Goal: Task Accomplishment & Management: Manage account settings

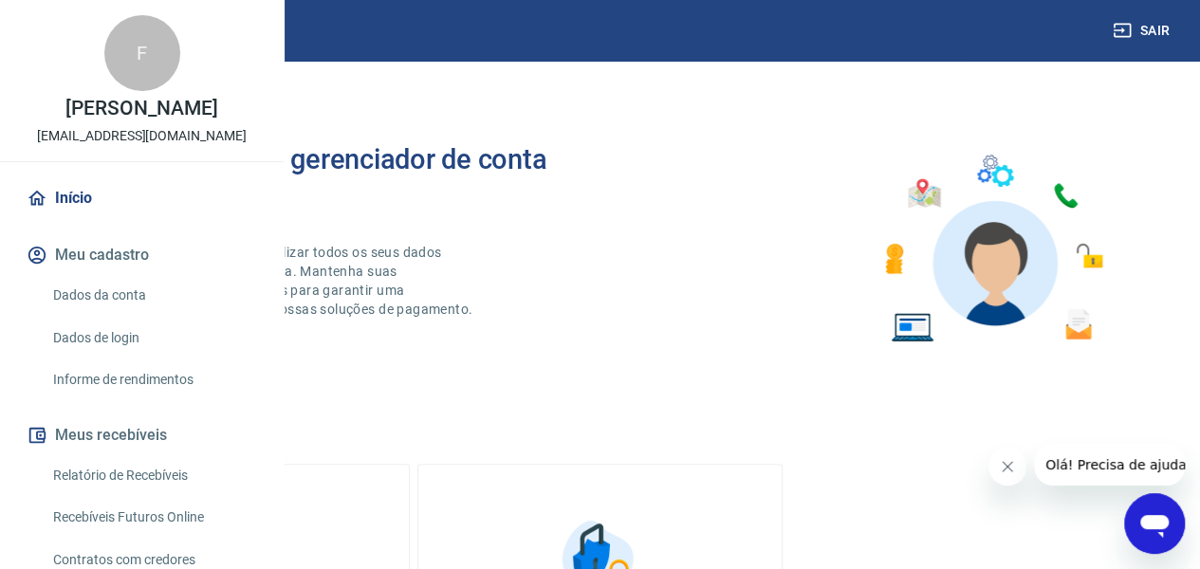
click at [113, 315] on link "Dados da conta" at bounding box center [153, 295] width 215 height 39
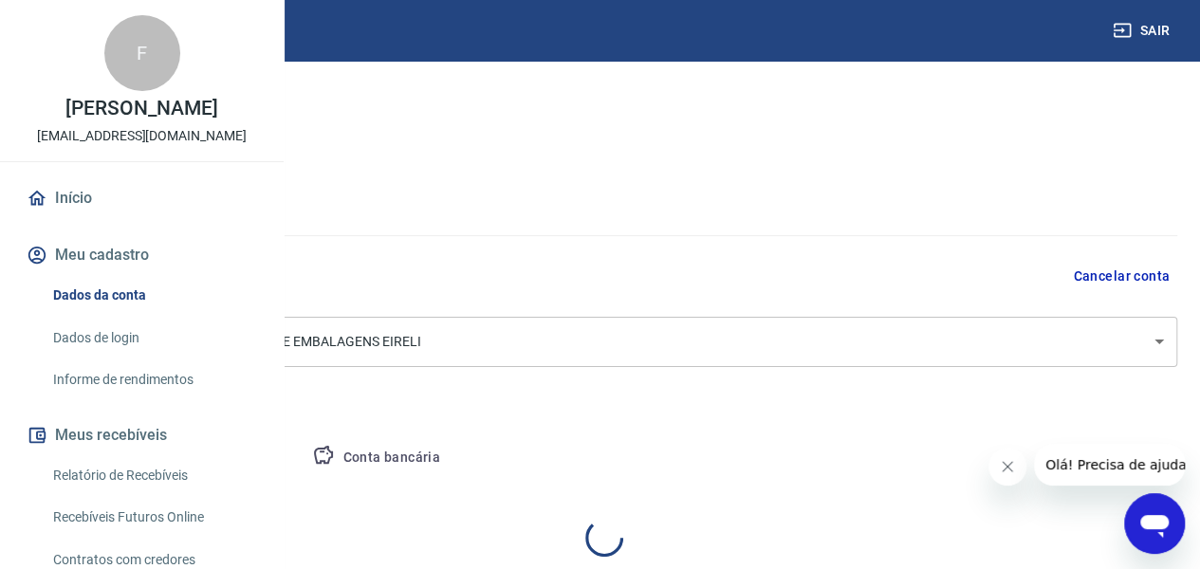
select select "SP"
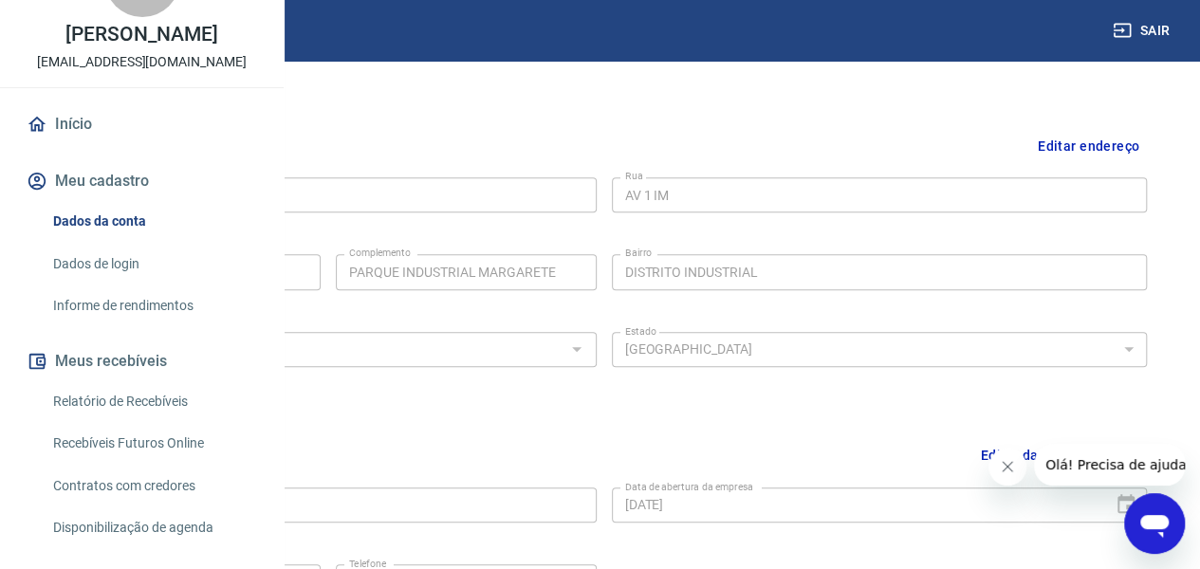
scroll to position [190, 0]
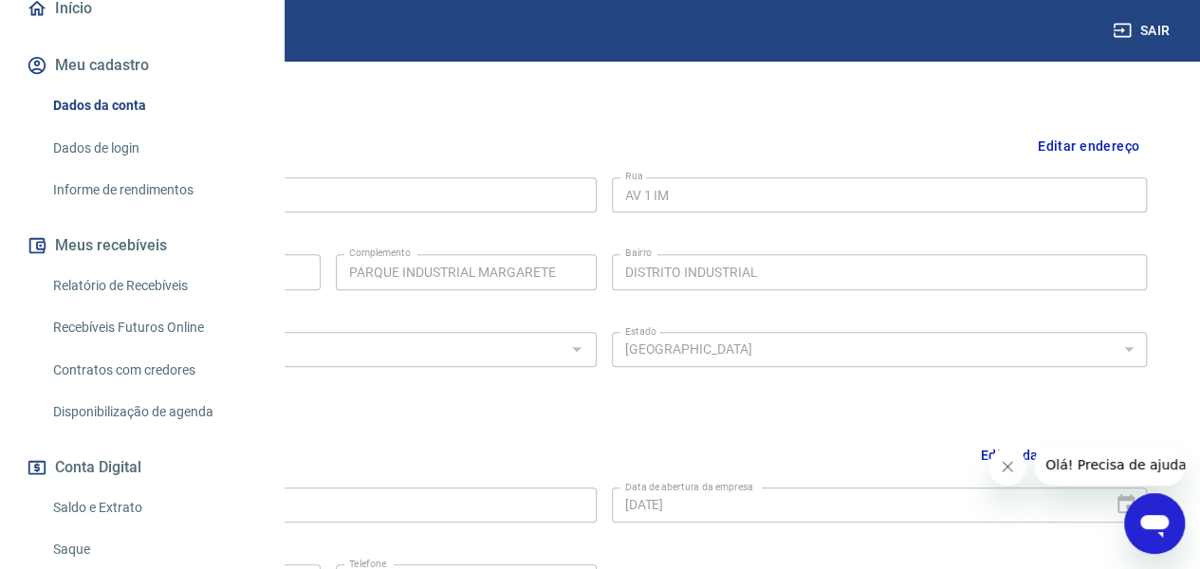
click at [142, 305] on link "Relatório de Recebíveis" at bounding box center [153, 286] width 215 height 39
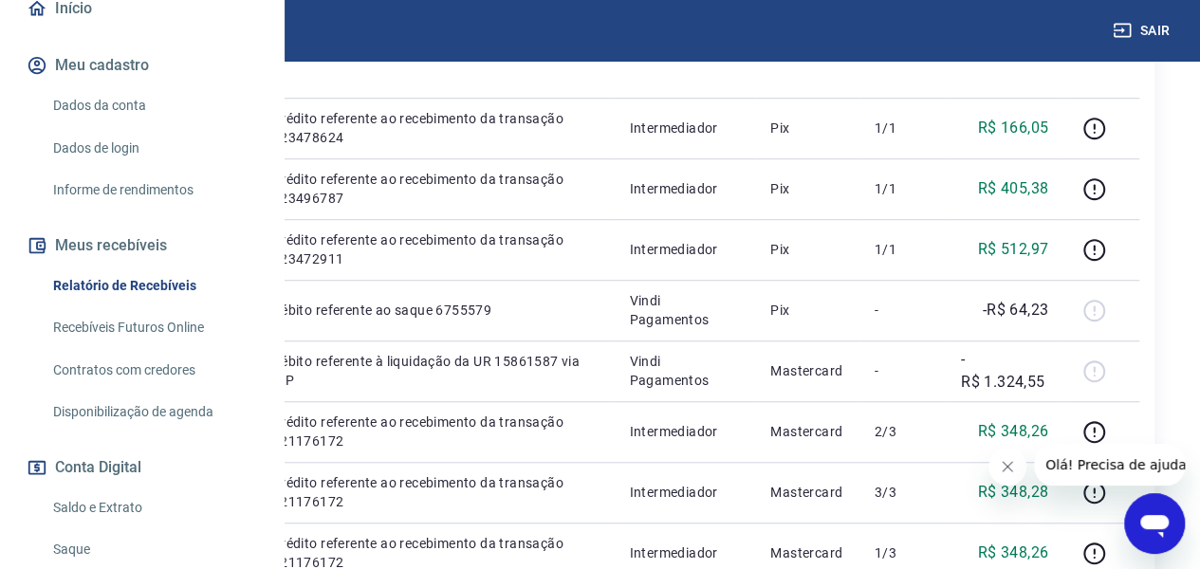
scroll to position [190, 0]
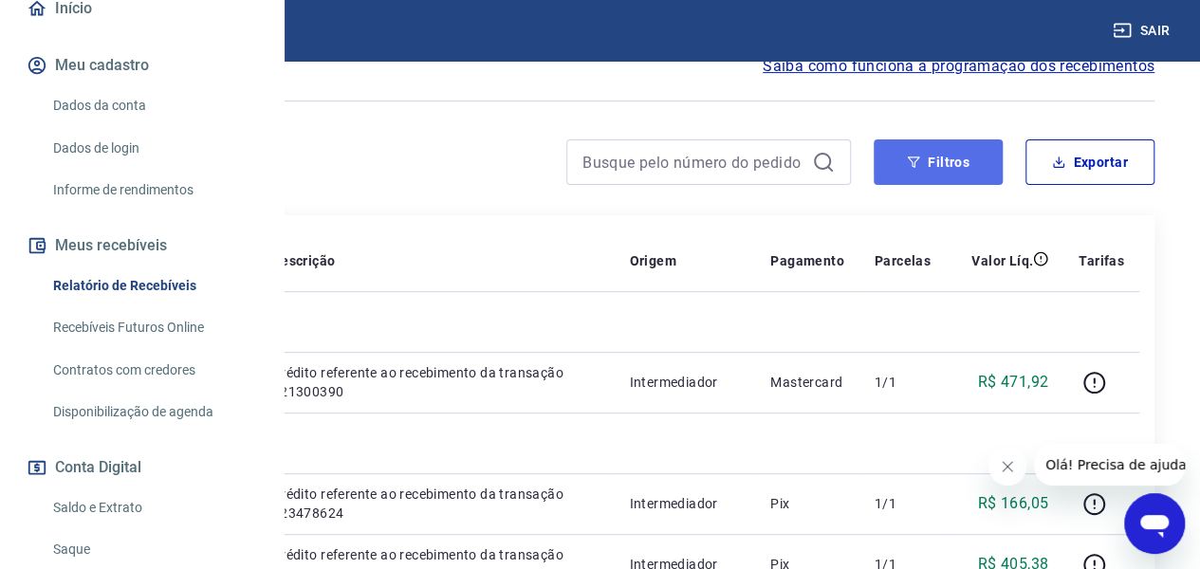
click at [954, 157] on button "Filtros" at bounding box center [938, 162] width 129 height 46
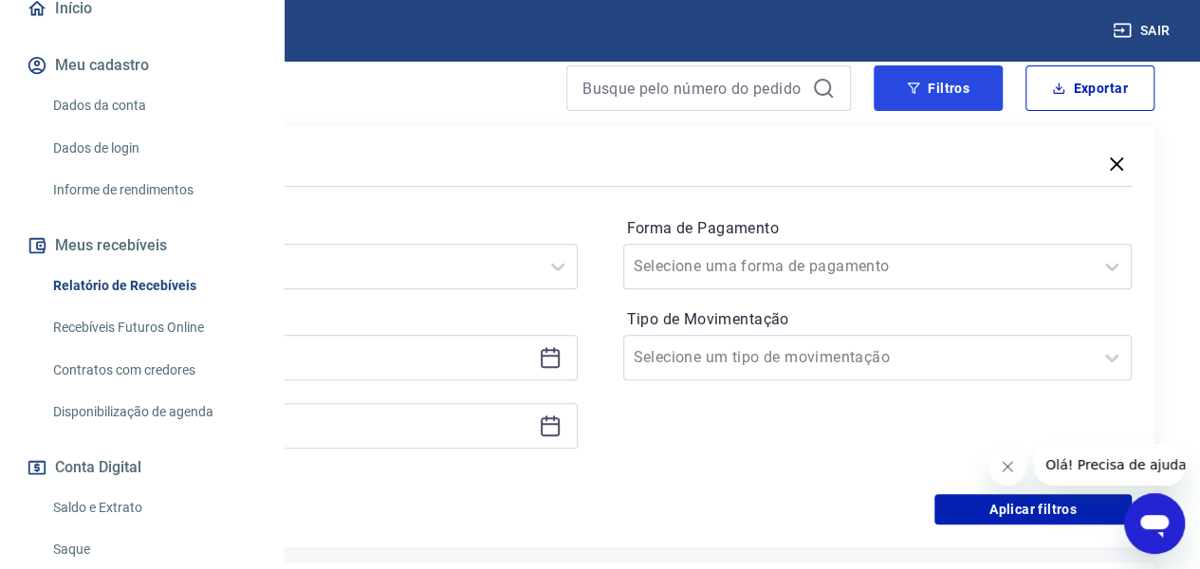
scroll to position [316, 0]
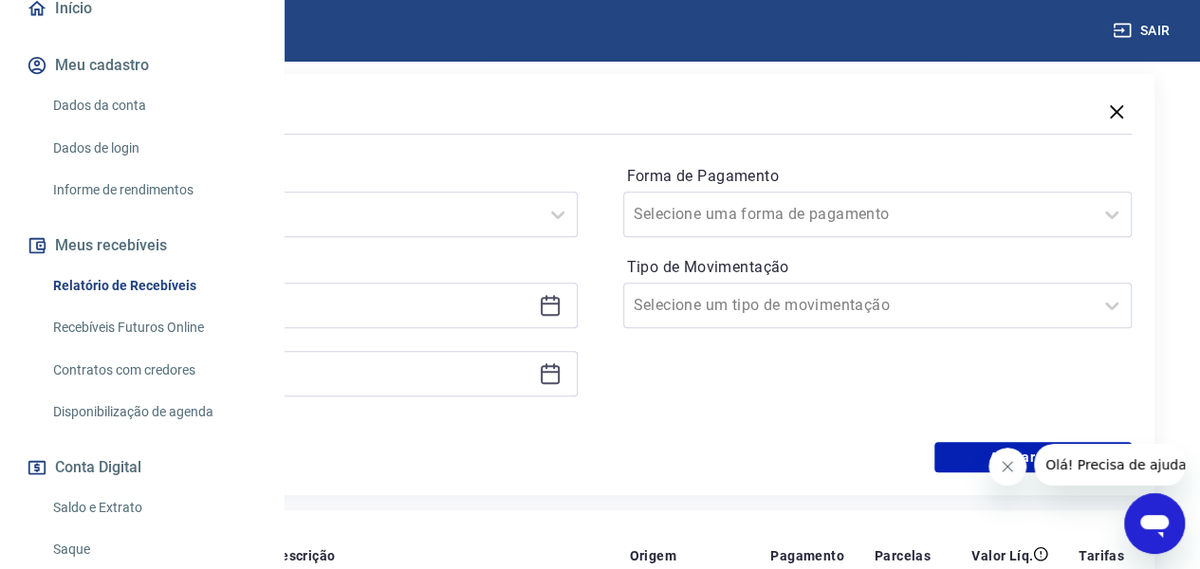
click at [560, 303] on icon at bounding box center [550, 304] width 19 height 2
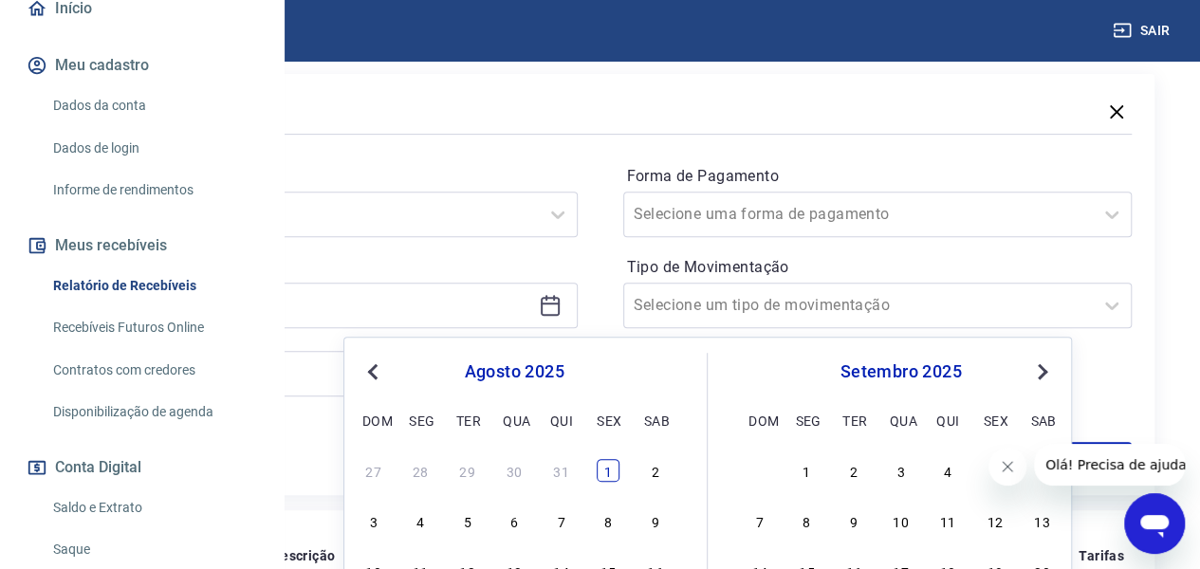
click at [601, 471] on div "1" at bounding box center [608, 470] width 23 height 23
type input "[DATE]"
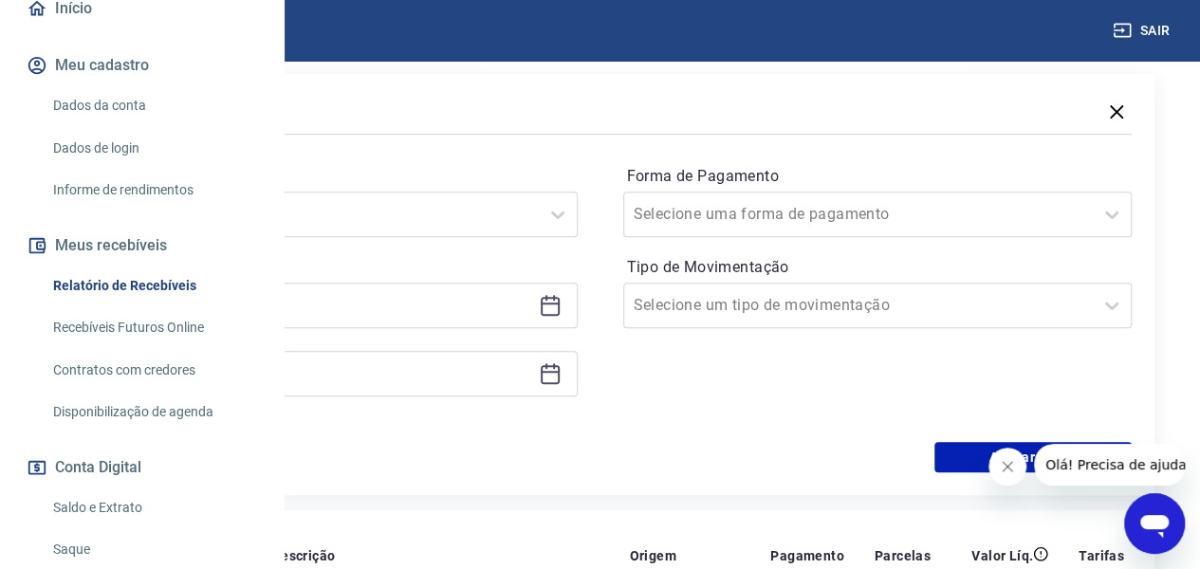
click at [562, 372] on icon at bounding box center [550, 373] width 23 height 23
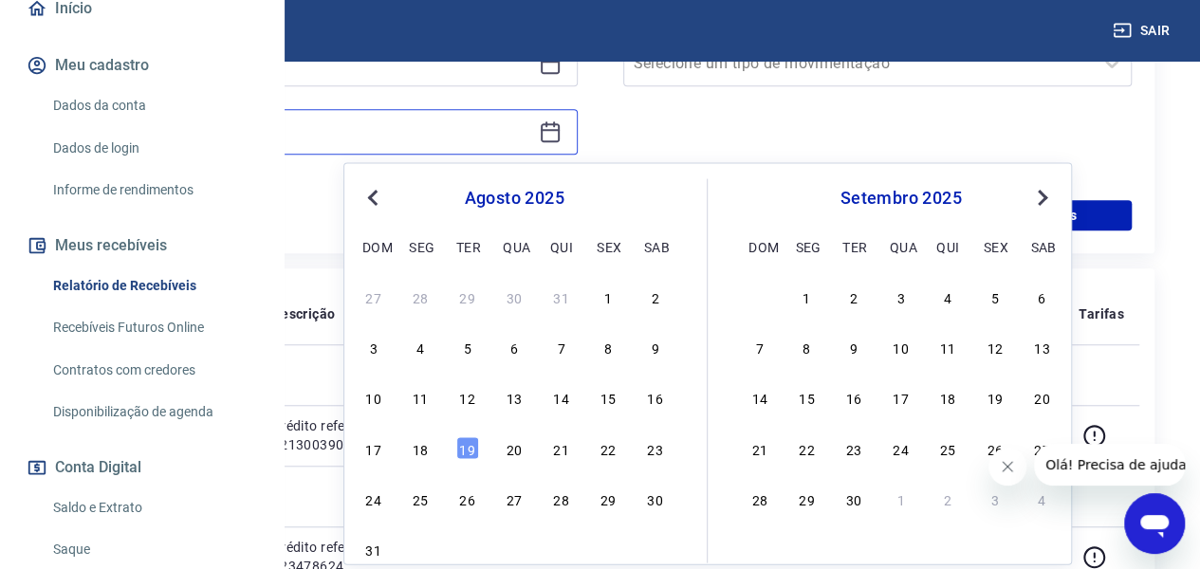
scroll to position [569, 0]
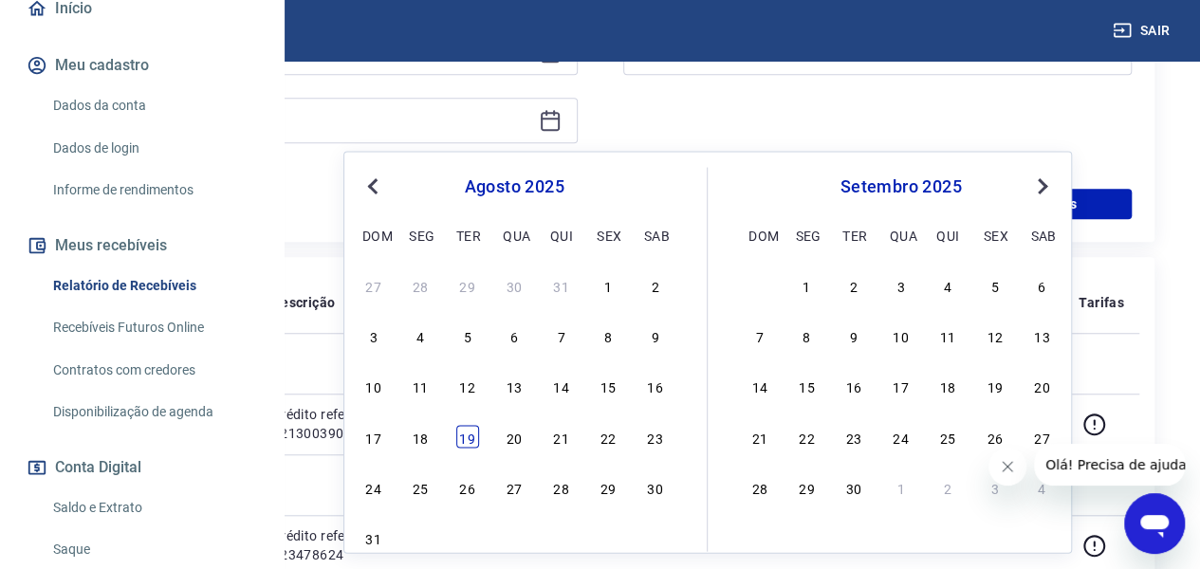
click at [465, 433] on div "19" at bounding box center [467, 436] width 23 height 23
type input "[DATE]"
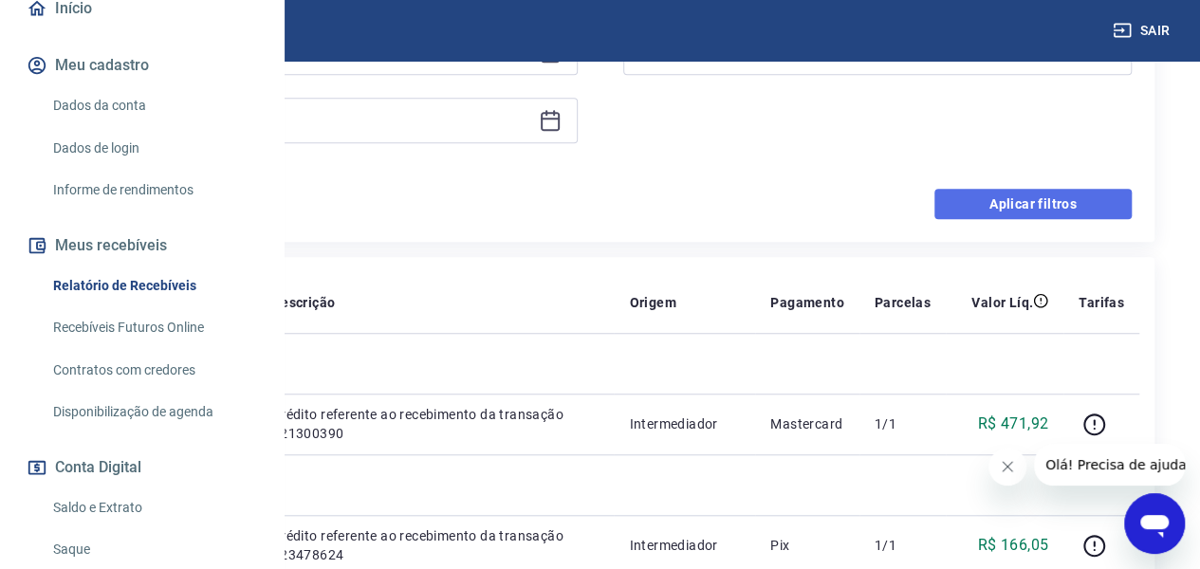
click at [1055, 202] on button "Aplicar filtros" at bounding box center [1032, 204] width 197 height 30
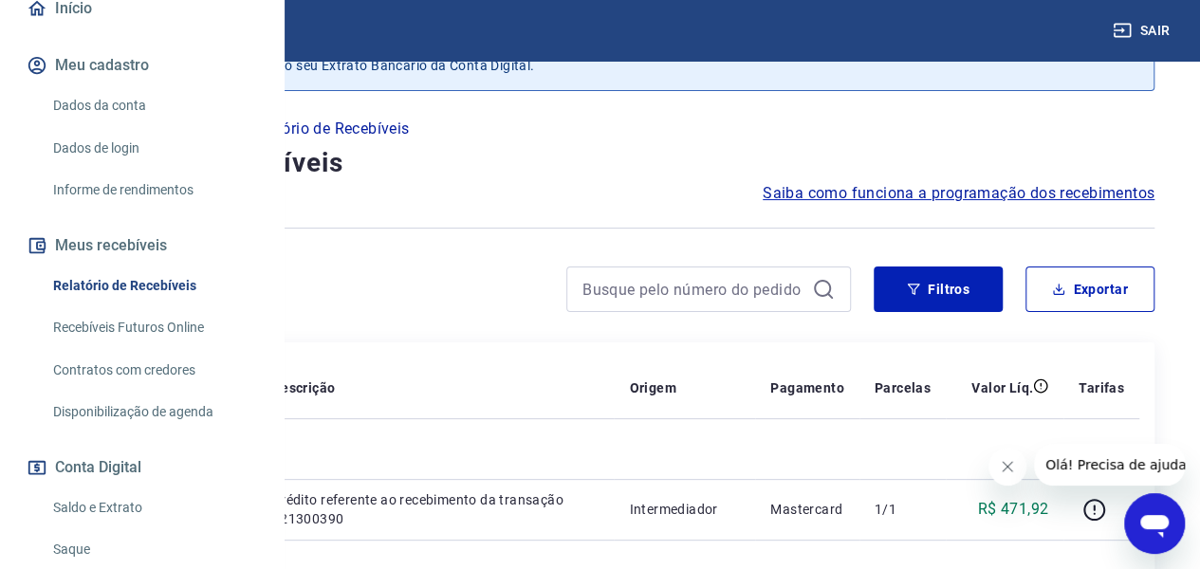
scroll to position [45, 0]
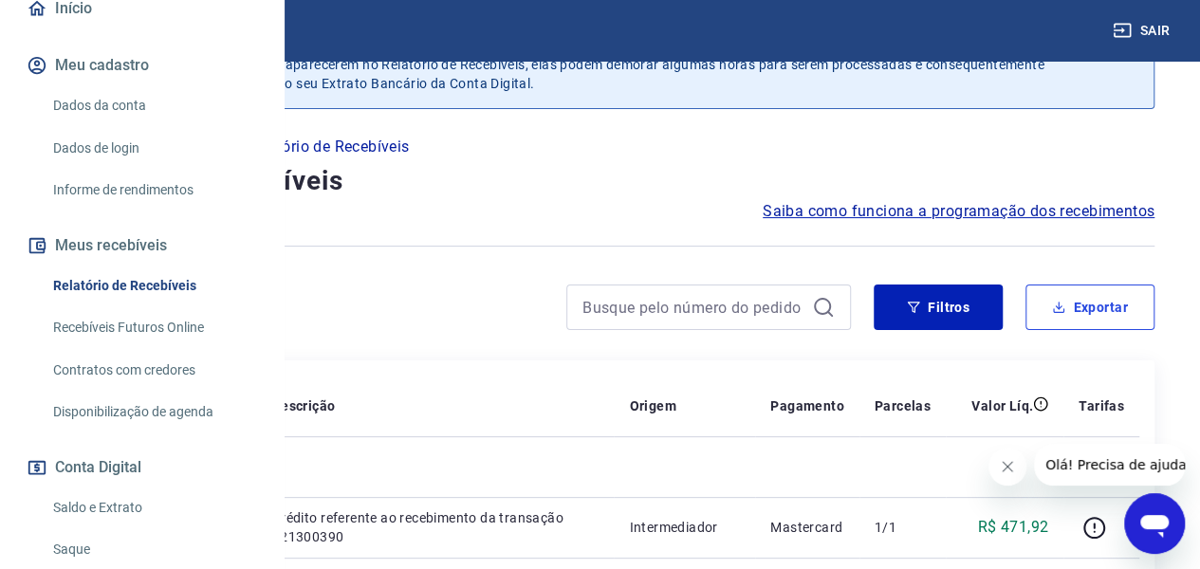
click at [1104, 300] on button "Exportar" at bounding box center [1089, 308] width 129 height 46
type input "[DATE]"
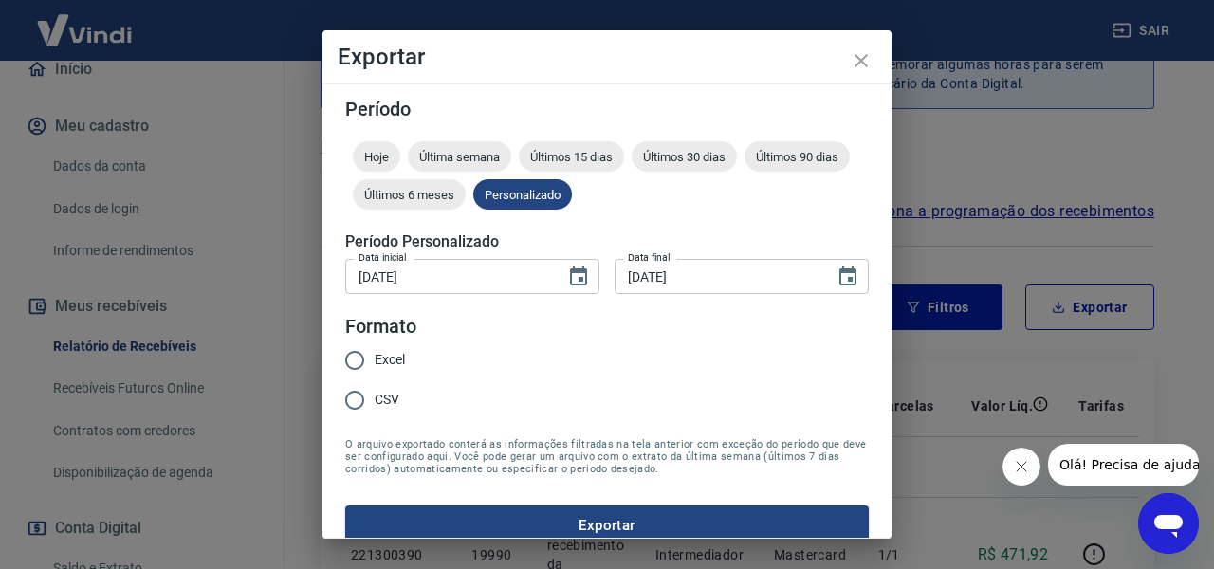
click at [377, 394] on span "CSV" at bounding box center [387, 400] width 25 height 20
click at [375, 394] on input "CSV" at bounding box center [355, 400] width 40 height 40
radio input "true"
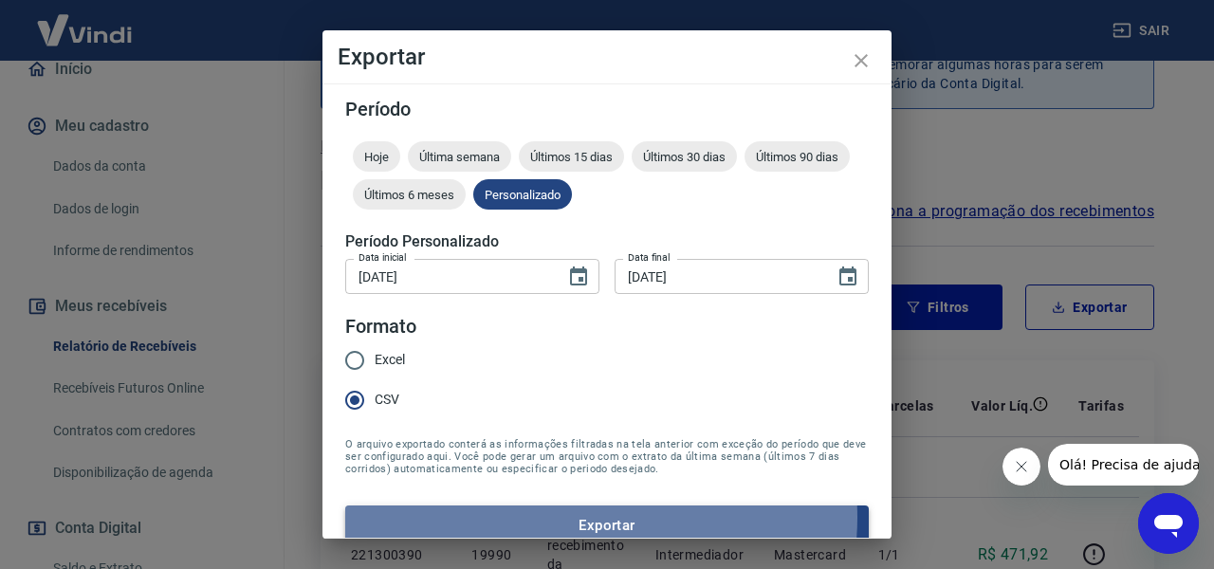
click at [588, 518] on button "Exportar" at bounding box center [607, 526] width 524 height 40
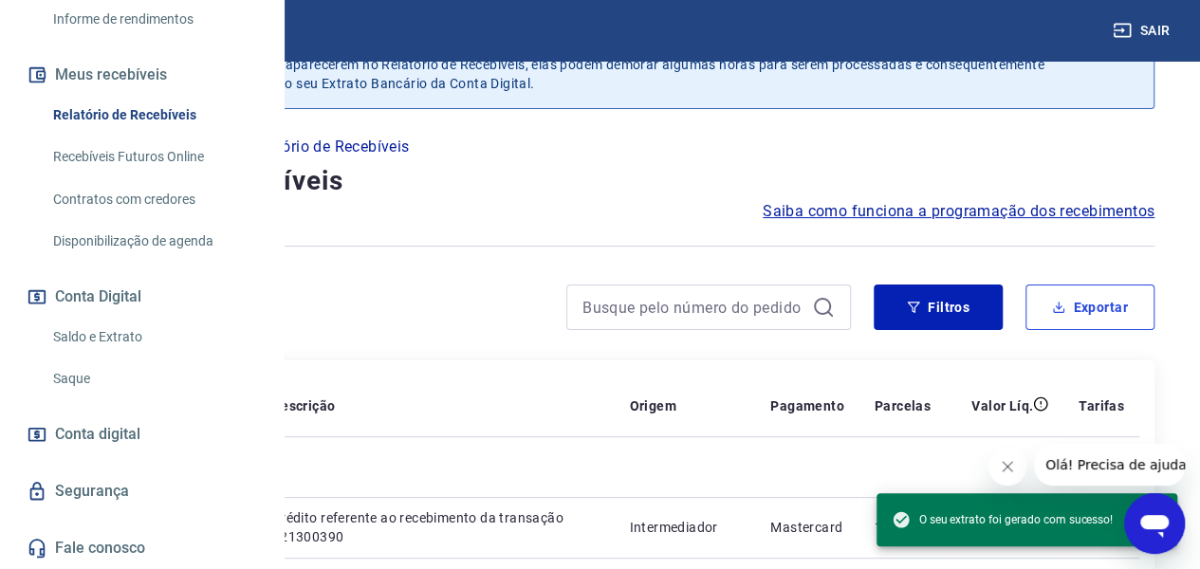
scroll to position [440, 0]
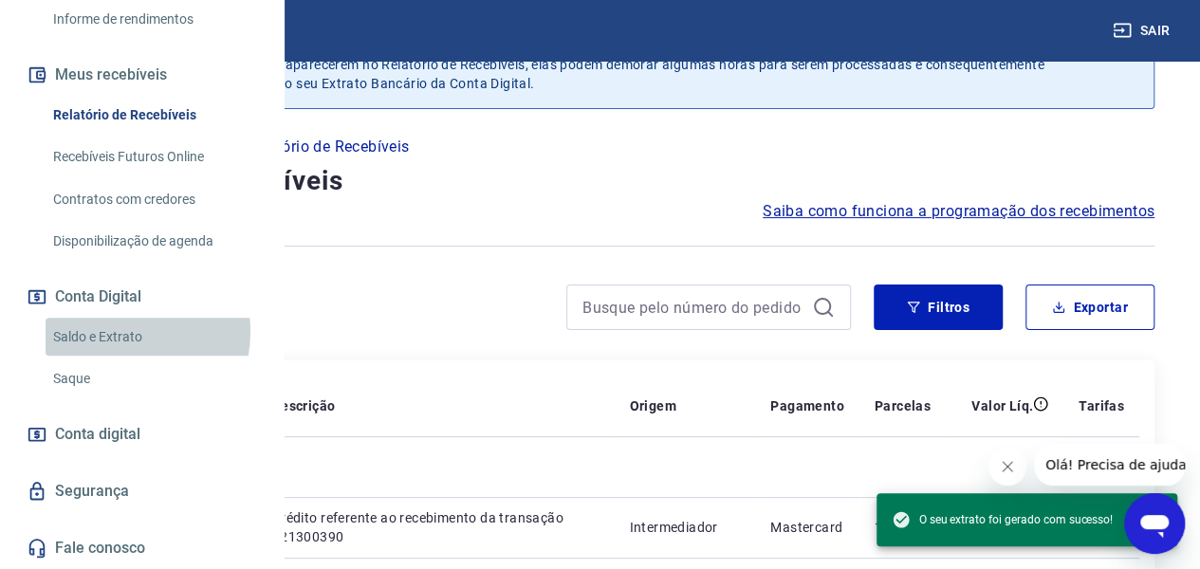
click at [113, 332] on link "Saldo e Extrato" at bounding box center [153, 337] width 215 height 39
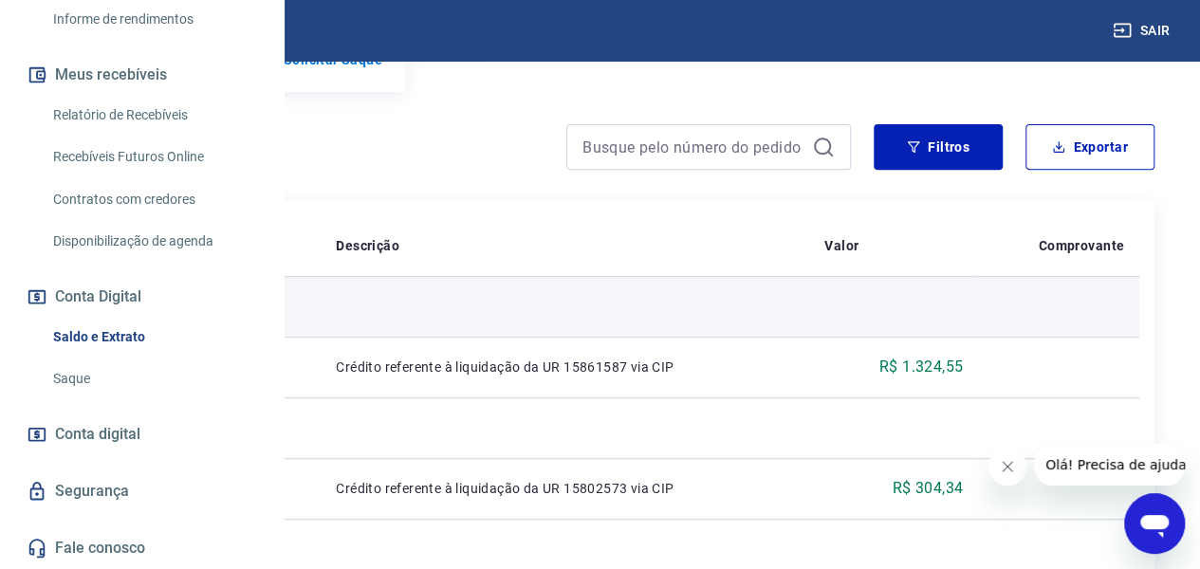
scroll to position [316, 0]
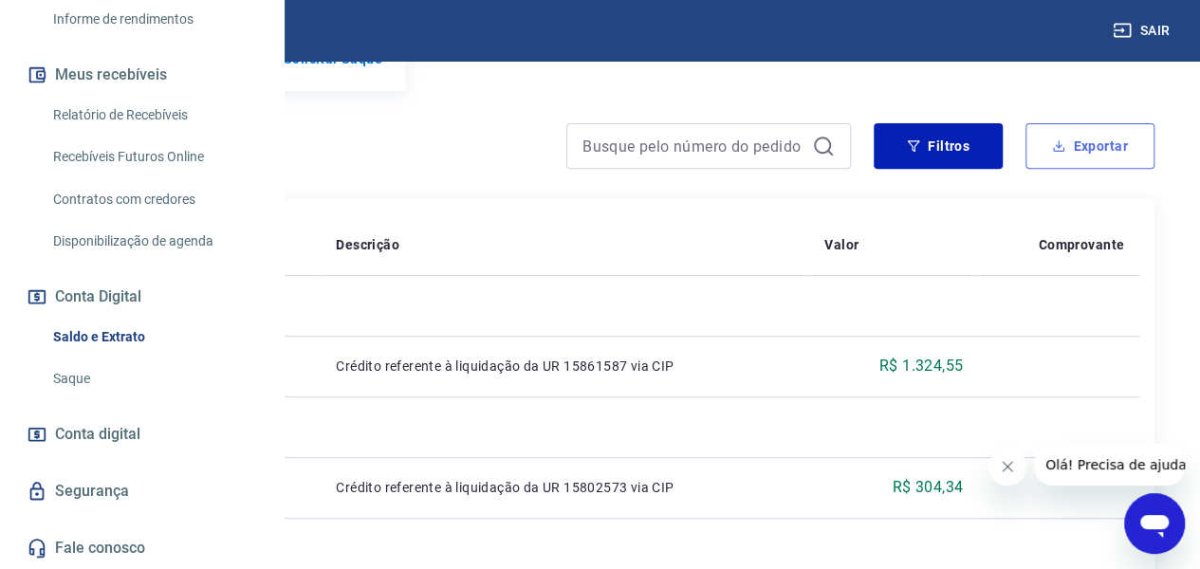
click at [1085, 160] on button "Exportar" at bounding box center [1089, 146] width 129 height 46
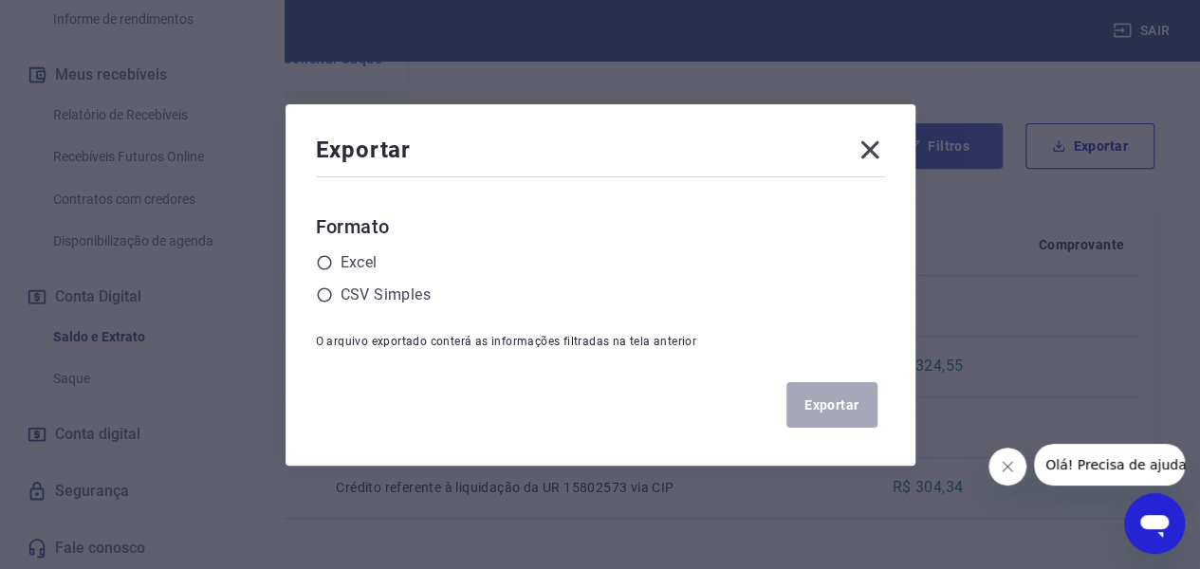
drag, startPoint x: 875, startPoint y: 144, endPoint x: 889, endPoint y: 151, distance: 15.7
click at [875, 144] on icon at bounding box center [870, 150] width 30 height 30
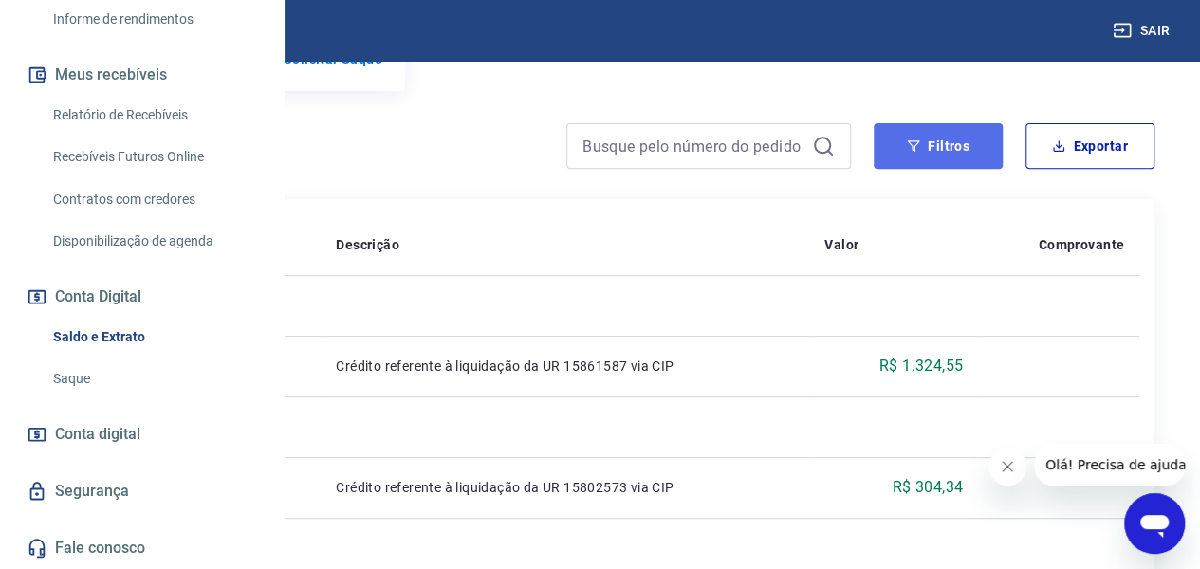
drag, startPoint x: 948, startPoint y: 164, endPoint x: 939, endPoint y: 170, distance: 11.1
click at [948, 164] on button "Filtros" at bounding box center [938, 146] width 129 height 46
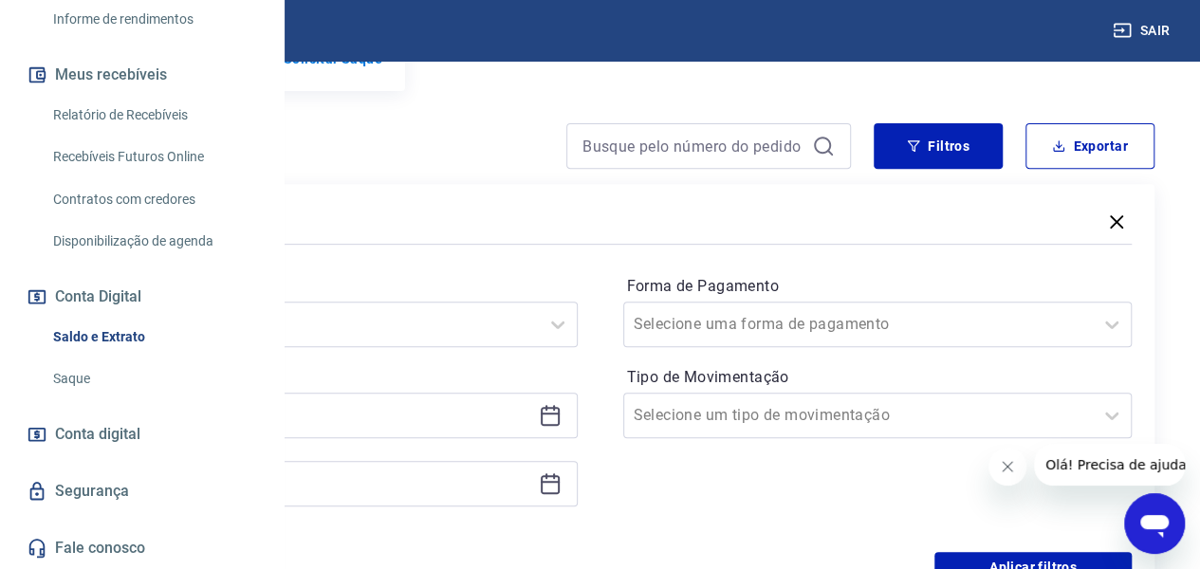
click at [562, 427] on icon at bounding box center [550, 415] width 23 height 23
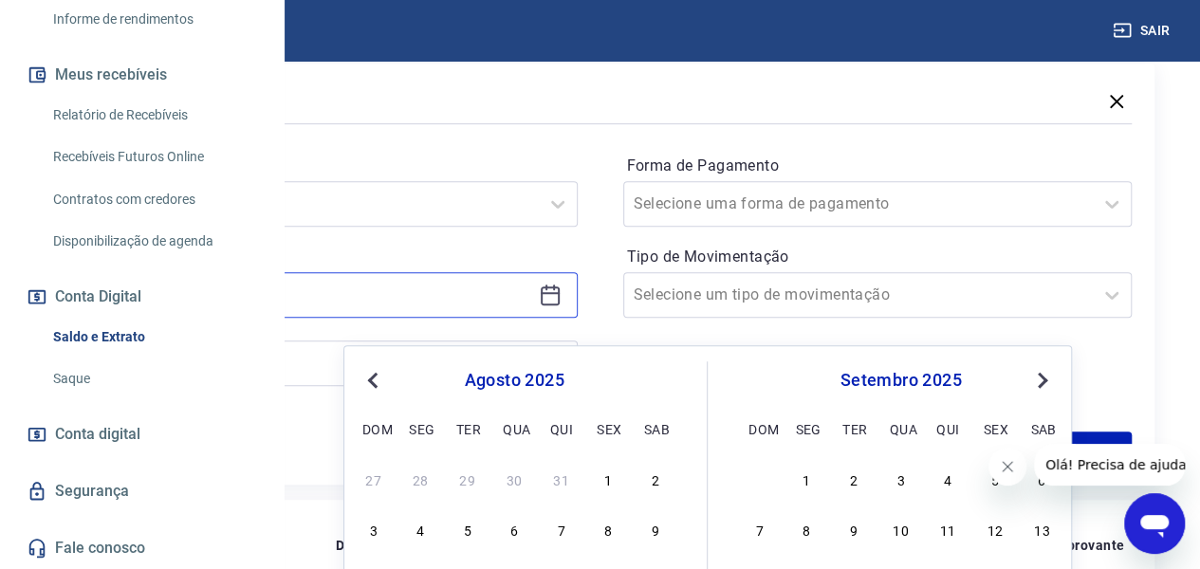
scroll to position [442, 0]
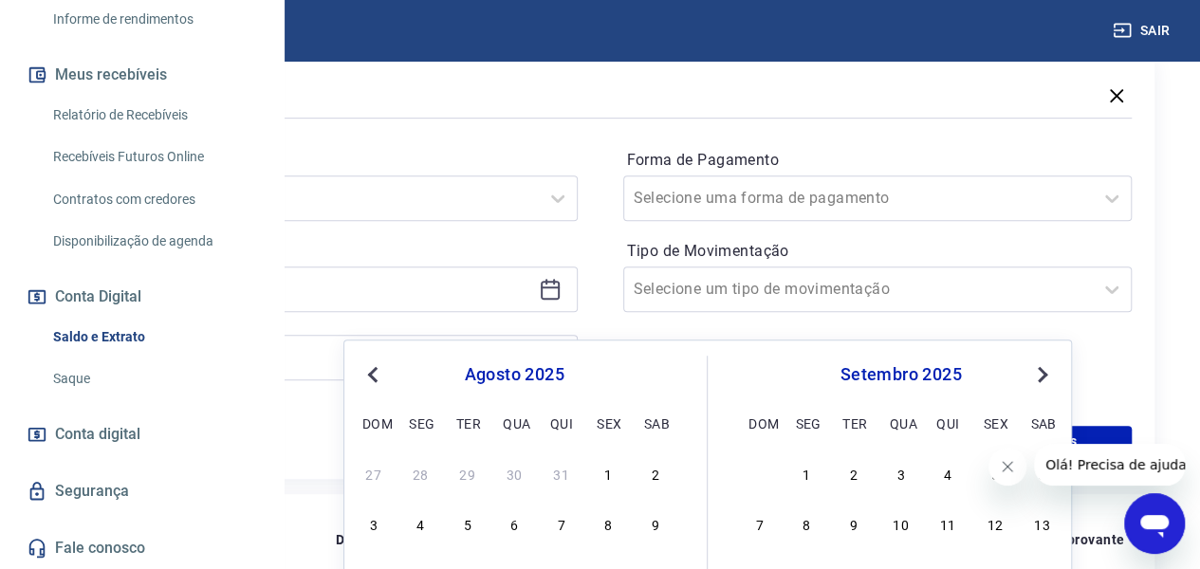
click at [607, 470] on div "1" at bounding box center [608, 473] width 23 height 23
type input "[DATE]"
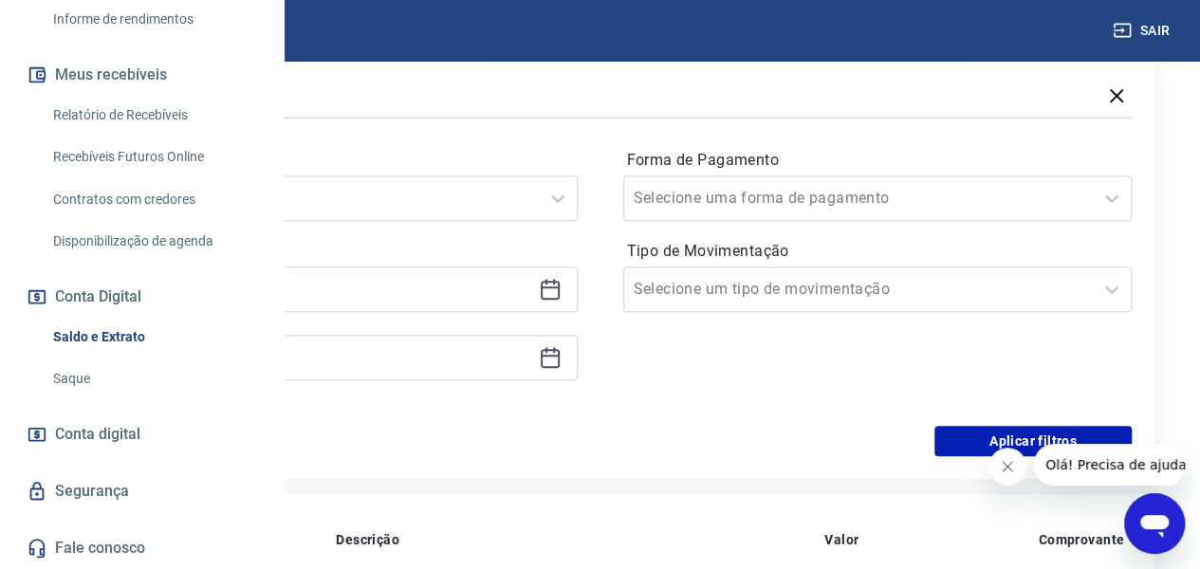
click at [560, 357] on icon at bounding box center [550, 356] width 19 height 2
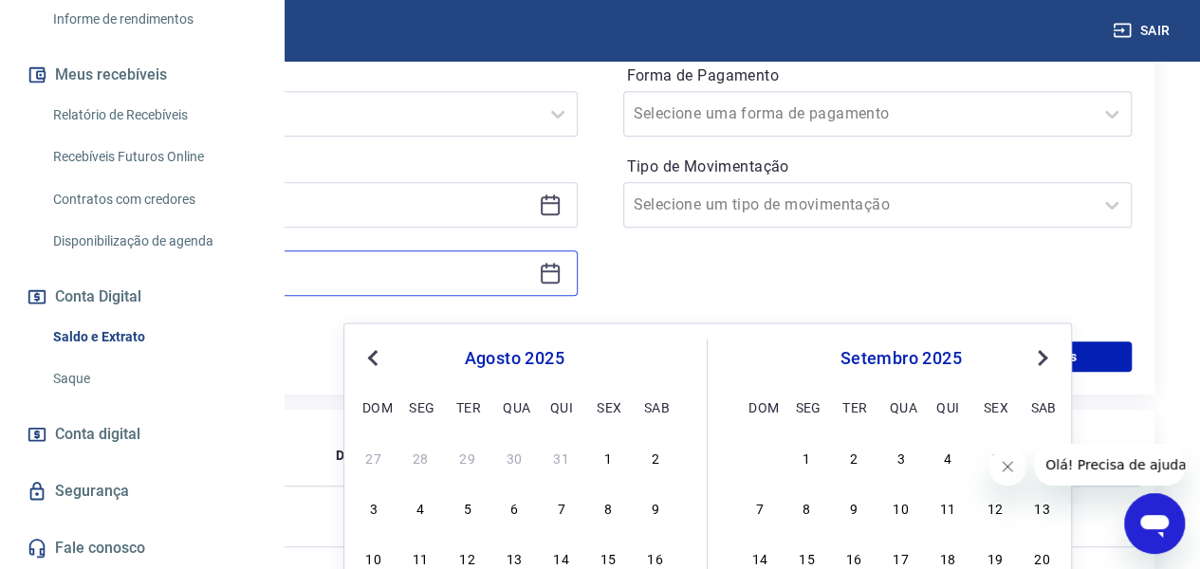
scroll to position [632, 0]
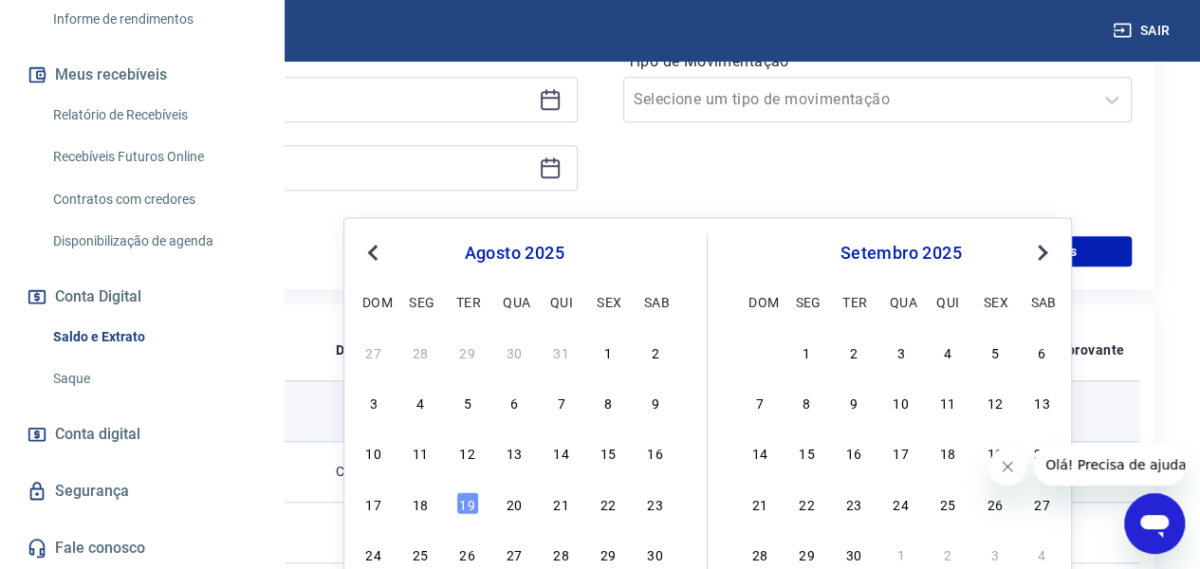
drag, startPoint x: 467, startPoint y: 501, endPoint x: 488, endPoint y: 452, distance: 52.7
click at [467, 496] on div "19" at bounding box center [467, 502] width 23 height 23
type input "[DATE]"
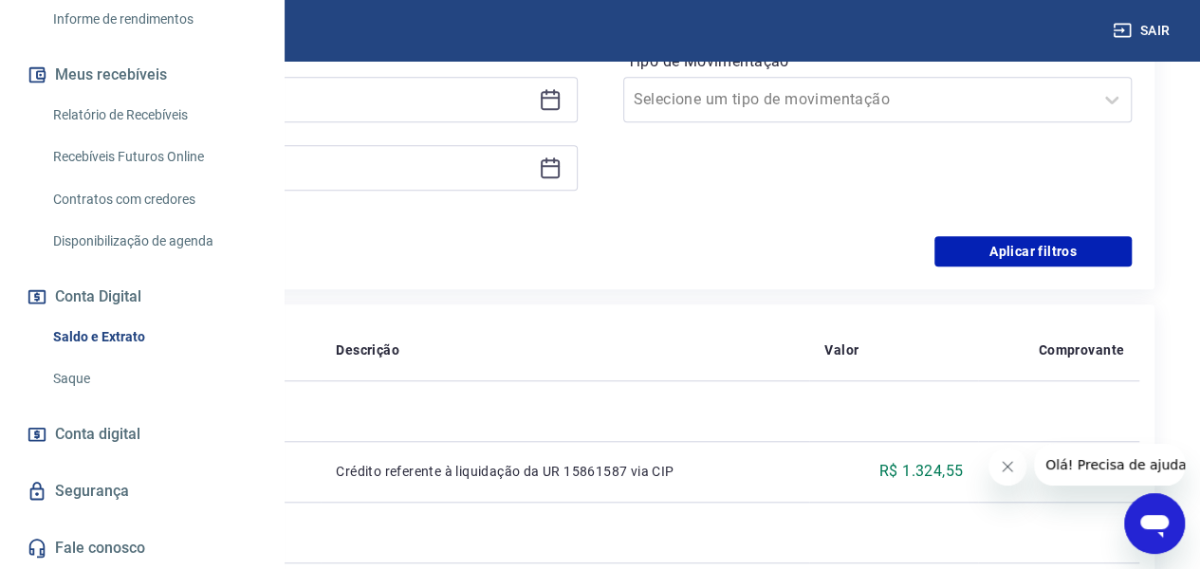
click at [900, 201] on div "Forma de Pagamento Selecione uma forma de pagamento Tipo de Movimentação Seleci…" at bounding box center [877, 84] width 509 height 258
click at [1043, 267] on button "Aplicar filtros" at bounding box center [1032, 251] width 197 height 30
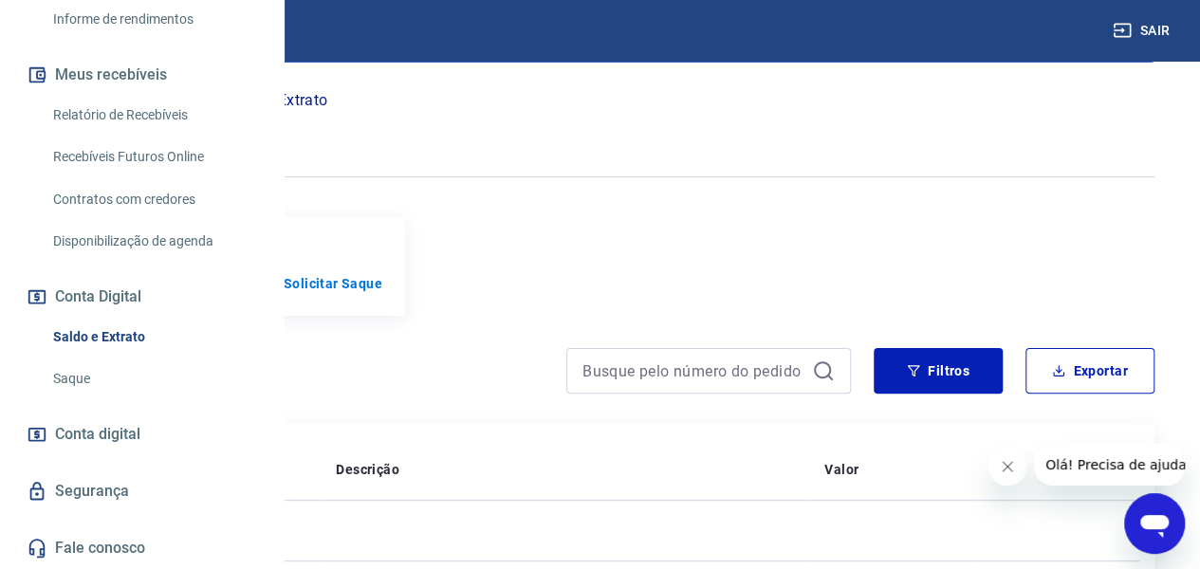
scroll to position [375, 0]
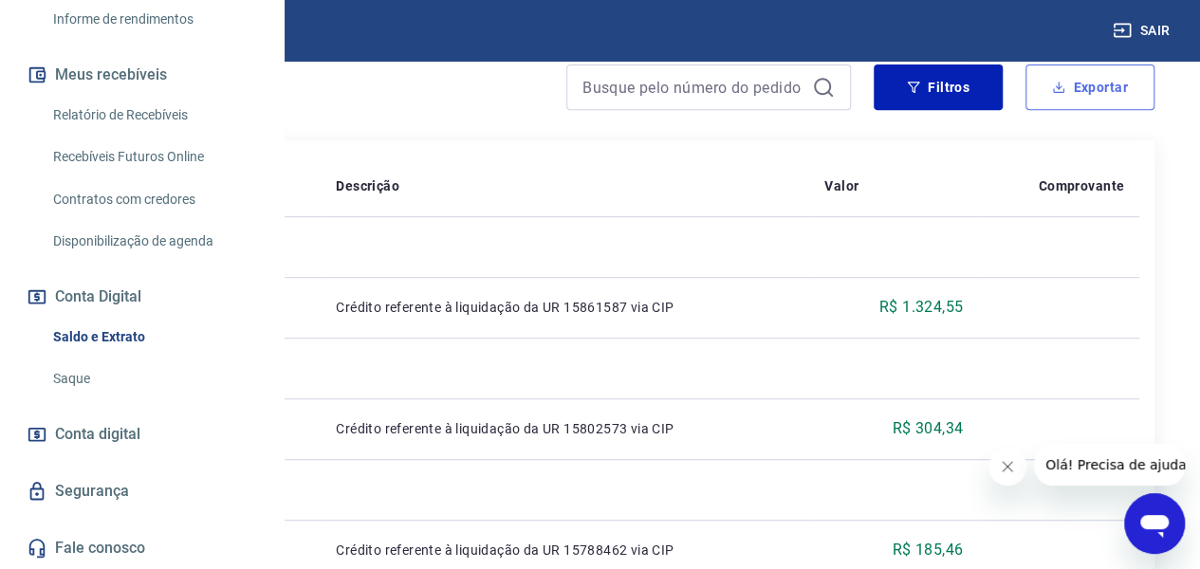
click at [1107, 108] on button "Exportar" at bounding box center [1089, 87] width 129 height 46
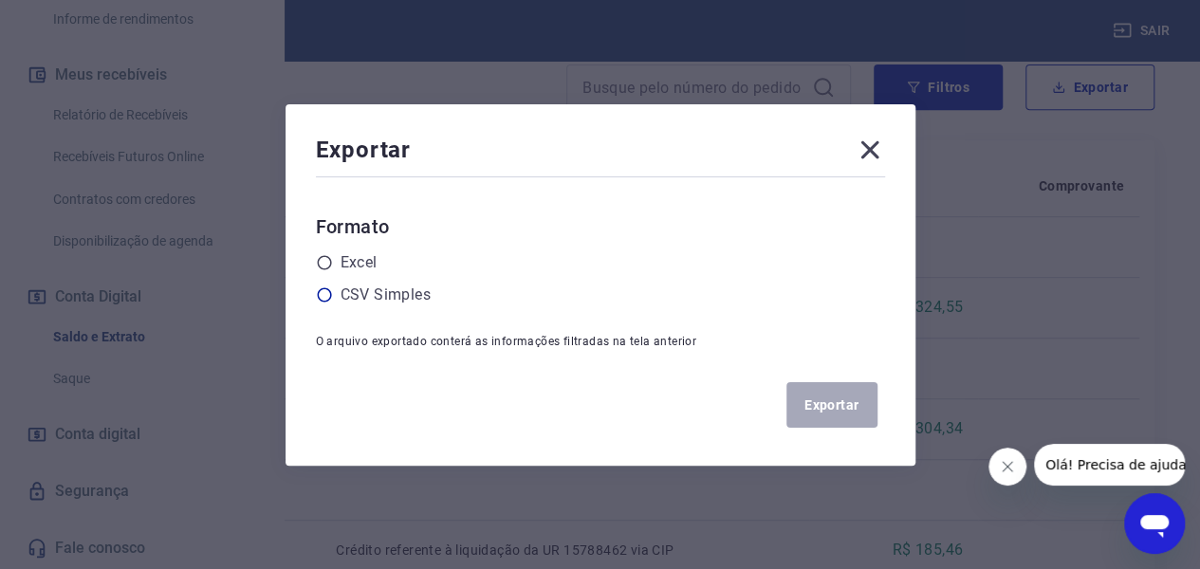
click at [374, 293] on label "CSV Simples" at bounding box center [386, 295] width 90 height 23
click at [0, 0] on input "radio" at bounding box center [0, 0] width 0 height 0
click at [848, 407] on button "Exportar" at bounding box center [831, 405] width 91 height 46
